Goal: Task Accomplishment & Management: Use online tool/utility

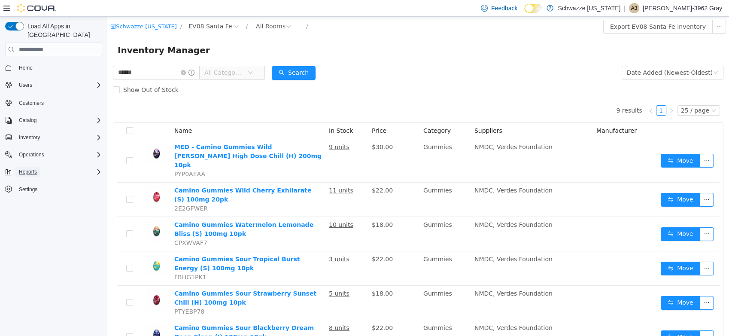
click at [37, 167] on button "Reports" at bounding box center [27, 172] width 25 height 10
click at [33, 134] on span "Inventory" at bounding box center [29, 137] width 21 height 7
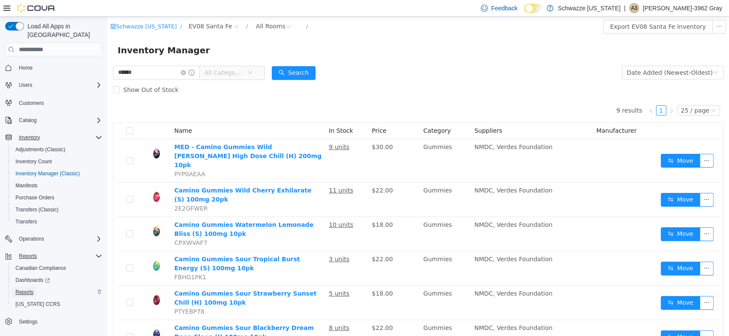
click at [32, 288] on span "Reports" at bounding box center [24, 291] width 18 height 7
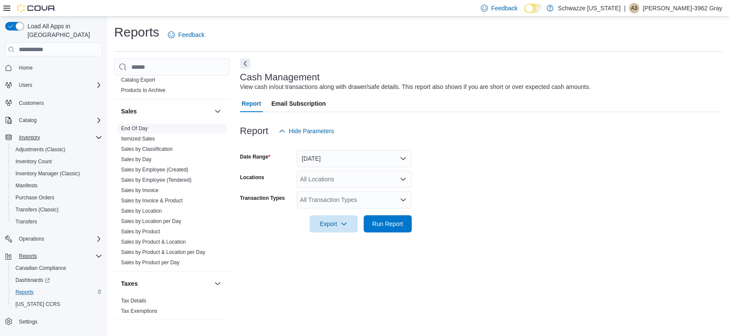
scroll to position [575, 0]
click at [152, 188] on link "Sales by Invoice" at bounding box center [139, 190] width 37 height 6
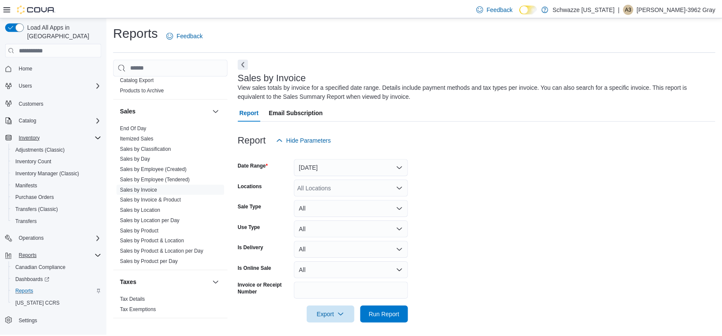
scroll to position [5, 0]
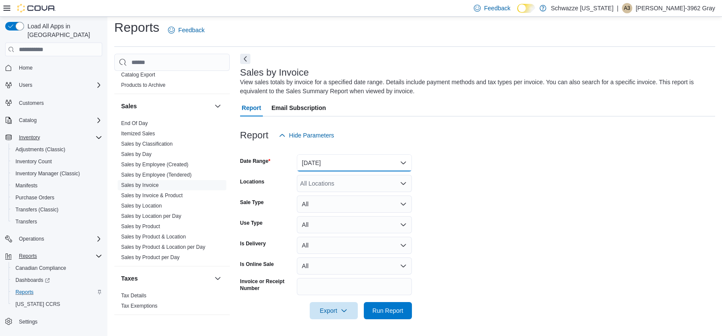
click at [353, 164] on button "[DATE]" at bounding box center [354, 162] width 115 height 17
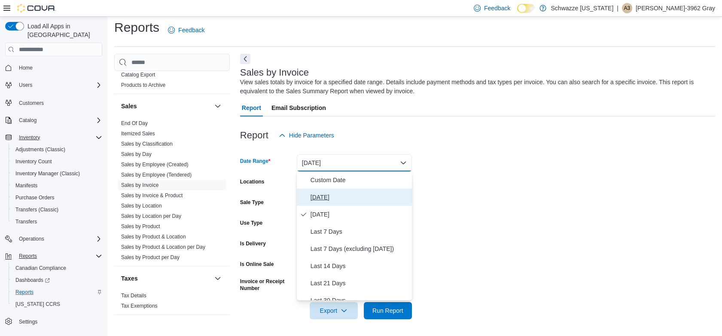
click at [322, 196] on span "[DATE]" at bounding box center [359, 197] width 98 height 10
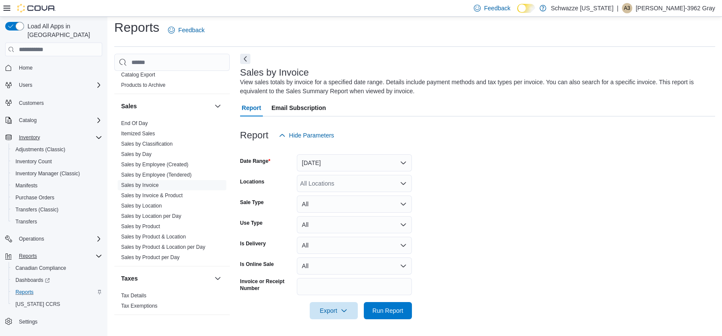
click at [515, 164] on form "Date Range [DATE] Locations All Locations Sale Type All Use Type All Is Deliver…" at bounding box center [477, 231] width 475 height 175
click at [340, 187] on div "All Locations" at bounding box center [354, 183] width 115 height 17
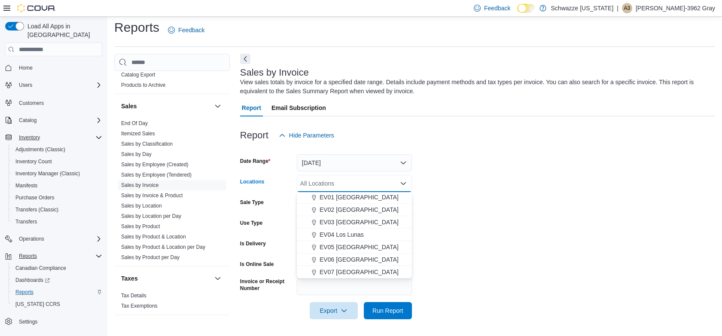
scroll to position [48, 0]
click at [361, 263] on div "EV08 Santa Fe" at bounding box center [354, 262] width 105 height 9
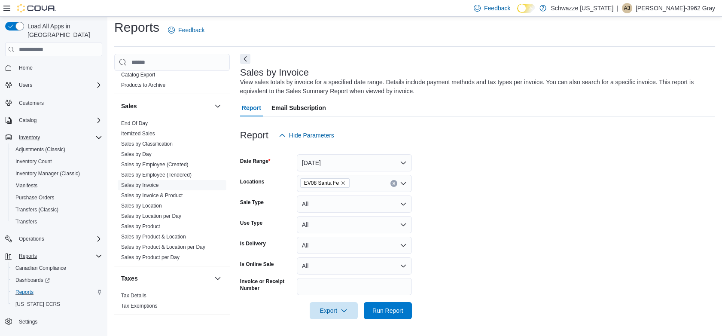
click at [510, 181] on form "Date Range [DATE] Locations EV08 Santa Fe Sale Type All Use Type All Is Deliver…" at bounding box center [477, 231] width 475 height 175
click at [395, 311] on span "Run Report" at bounding box center [387, 310] width 31 height 9
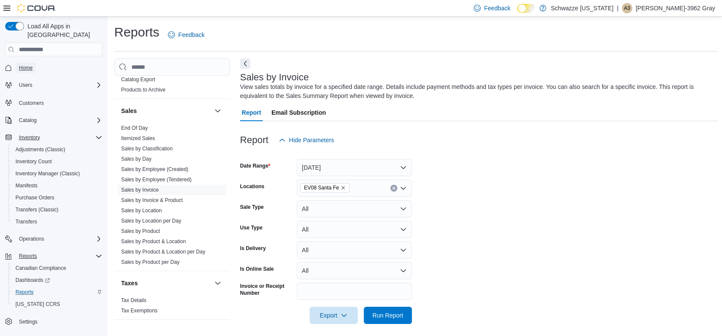
click at [27, 64] on span "Home" at bounding box center [26, 67] width 14 height 7
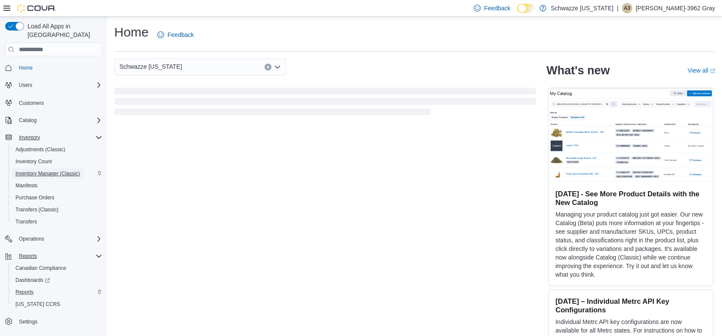
click at [50, 170] on span "Inventory Manager (Classic)" at bounding box center [47, 173] width 64 height 7
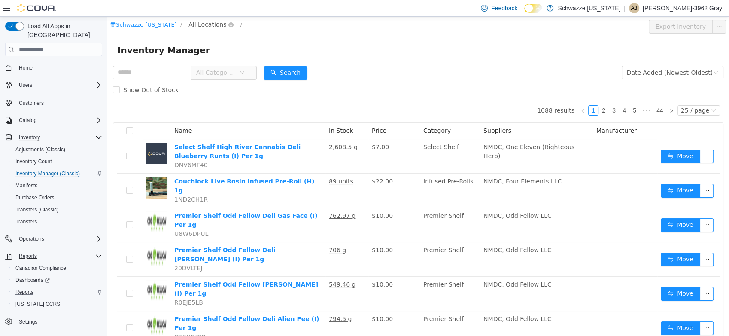
click at [207, 24] on span "All Locations" at bounding box center [207, 24] width 38 height 9
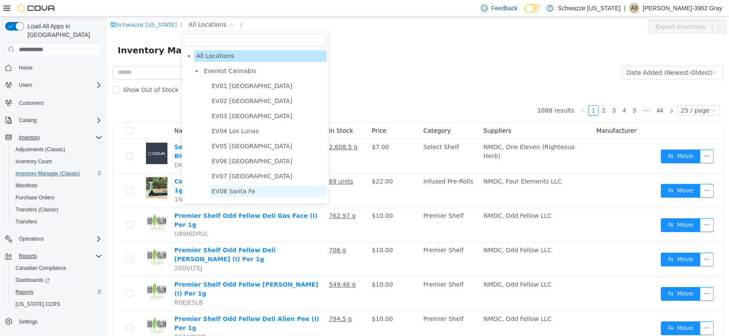
click at [240, 194] on span "EV08 Santa Fe" at bounding box center [233, 191] width 43 height 7
